Goal: Register for event/course

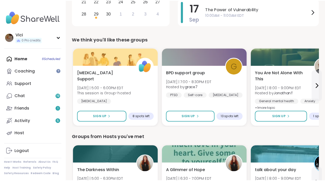
scroll to position [145, 0]
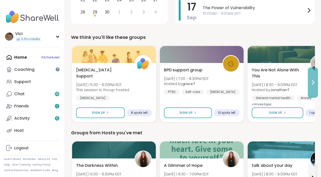
click at [310, 75] on button at bounding box center [313, 82] width 10 height 30
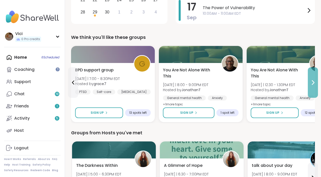
click at [310, 75] on button at bounding box center [313, 82] width 10 height 30
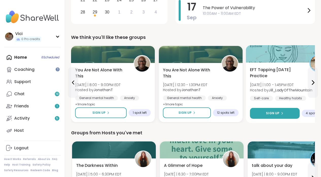
click at [282, 115] on div "Sign Up" at bounding box center [274, 113] width 17 height 5
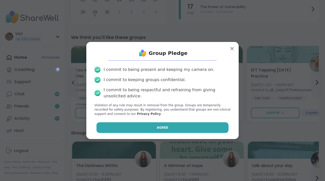
click at [188, 127] on button "Agree" at bounding box center [162, 127] width 132 height 11
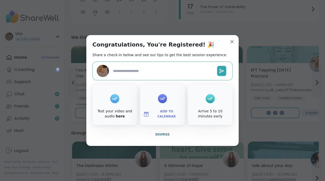
type textarea "*"
click at [164, 113] on span "Add to Calendar" at bounding box center [166, 114] width 30 height 10
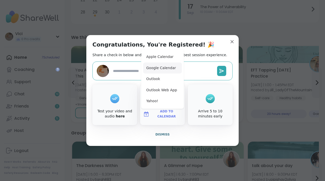
click at [158, 72] on button "Google Calendar" at bounding box center [162, 67] width 39 height 11
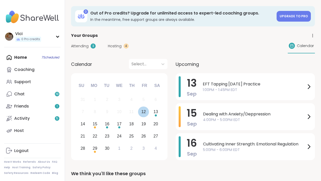
click at [144, 110] on div "12" at bounding box center [143, 111] width 5 height 7
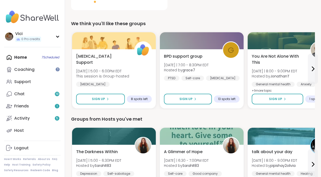
scroll to position [158, 0]
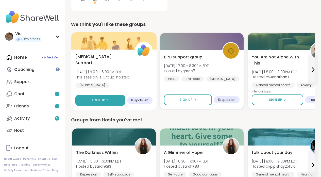
click at [111, 99] on button "Sign Up" at bounding box center [100, 100] width 50 height 11
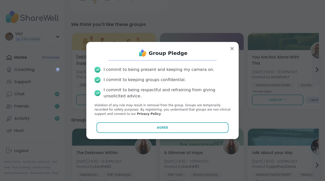
click at [128, 120] on div "Group Pledge I commit to being present and keeping my camera on. I commit to ke…" at bounding box center [162, 90] width 144 height 88
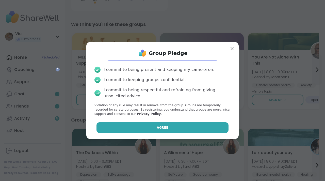
click at [129, 126] on button "Agree" at bounding box center [162, 127] width 132 height 11
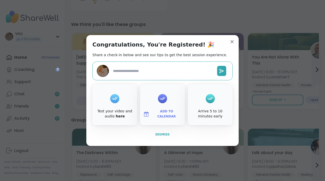
click at [157, 131] on button "Dismiss" at bounding box center [162, 134] width 140 height 11
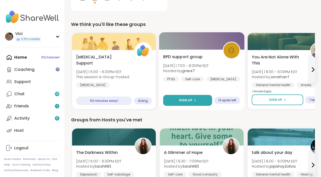
click at [206, 99] on button "Sign Up" at bounding box center [187, 100] width 49 height 11
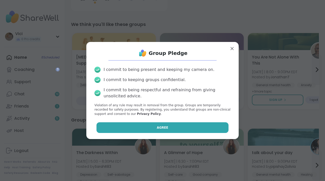
click at [183, 123] on button "Agree" at bounding box center [162, 127] width 132 height 11
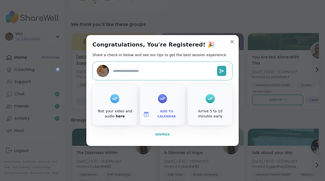
click at [169, 134] on button "Dismiss" at bounding box center [162, 134] width 140 height 11
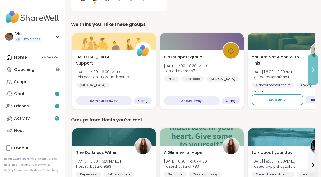
click at [317, 75] on button at bounding box center [313, 69] width 10 height 30
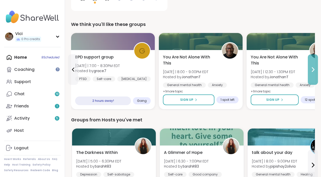
click at [317, 75] on button at bounding box center [313, 69] width 10 height 30
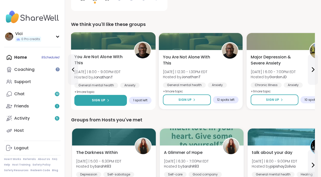
click at [108, 103] on button "Sign Up" at bounding box center [100, 100] width 52 height 11
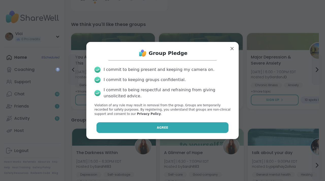
click at [133, 122] on button "Agree" at bounding box center [162, 127] width 132 height 11
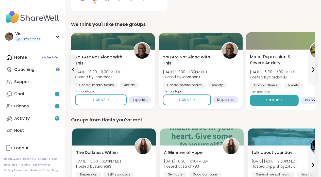
click at [286, 99] on button "Sign Up" at bounding box center [274, 100] width 49 height 11
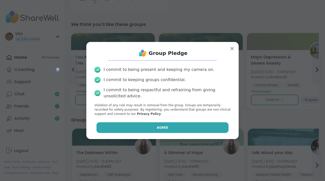
click at [206, 129] on button "Agree" at bounding box center [162, 127] width 132 height 11
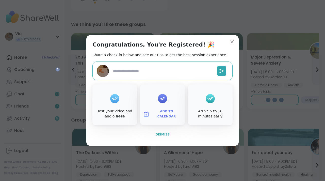
type textarea "*"
click at [165, 133] on span "Dismiss" at bounding box center [162, 134] width 14 height 4
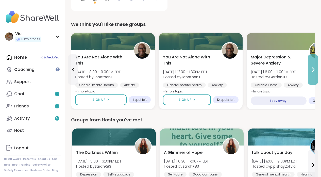
click at [313, 81] on button at bounding box center [313, 69] width 10 height 30
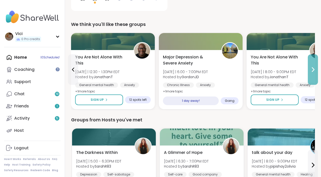
click at [313, 81] on button at bounding box center [313, 69] width 10 height 30
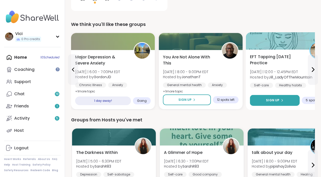
click at [295, 97] on button "Sign Up" at bounding box center [275, 100] width 50 height 11
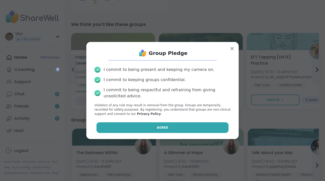
click at [208, 128] on button "Agree" at bounding box center [162, 127] width 132 height 11
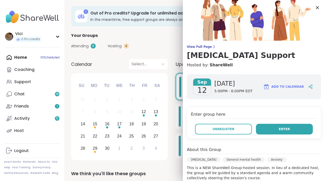
click at [268, 129] on button "Enter" at bounding box center [284, 128] width 57 height 11
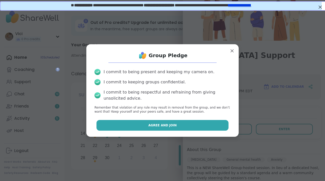
click at [202, 126] on button "Agree and Join" at bounding box center [162, 125] width 132 height 11
